Goal: Transaction & Acquisition: Purchase product/service

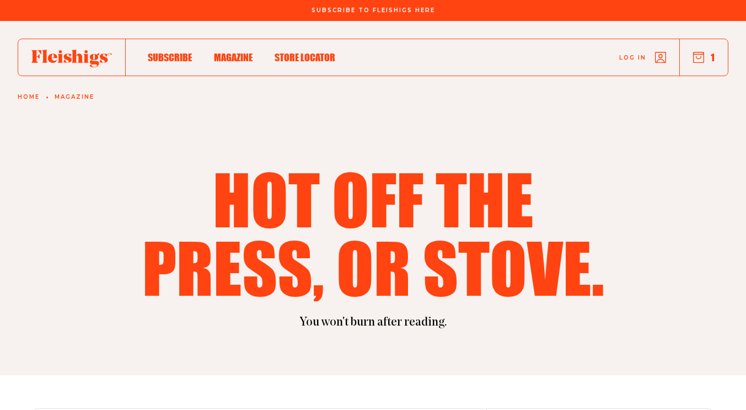
scroll to position [662, 0]
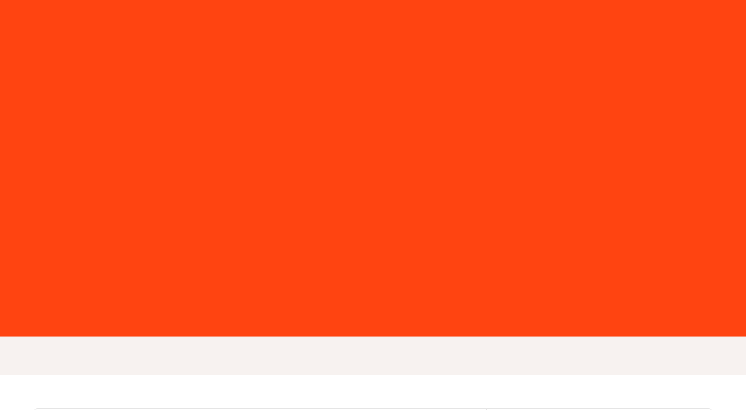
scroll to position [662, 0]
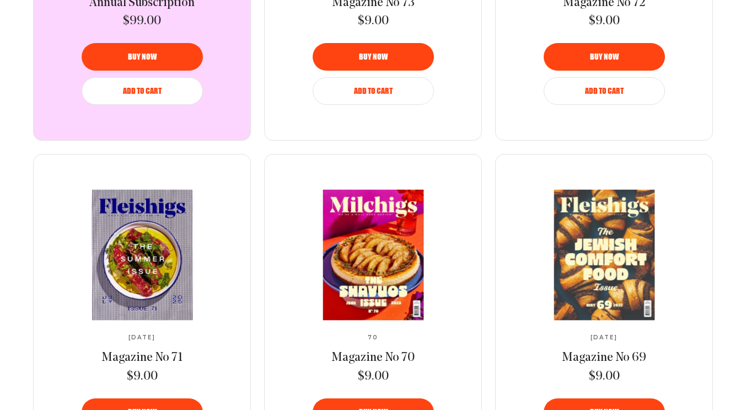
click at [389, 20] on div "Magazine No 73 $9.00" at bounding box center [373, 12] width 83 height 35
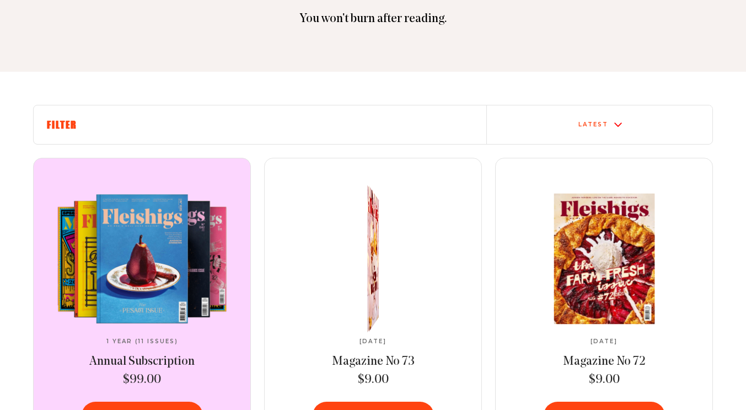
click at [395, 272] on link at bounding box center [373, 259] width 184 height 130
